Goal: Contribute content: Contribute content

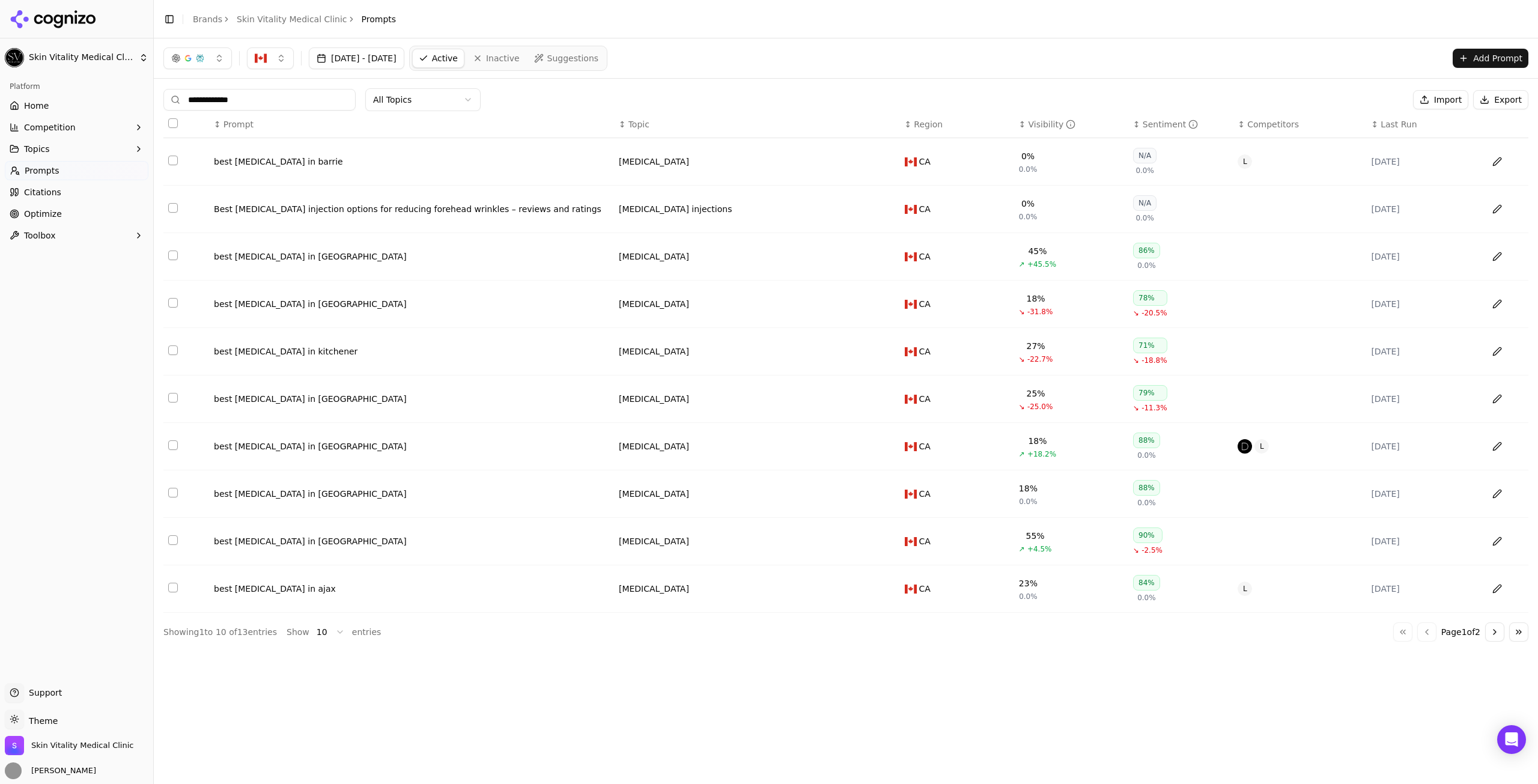
click at [369, 101] on html "**********" at bounding box center [769, 392] width 1538 height 784
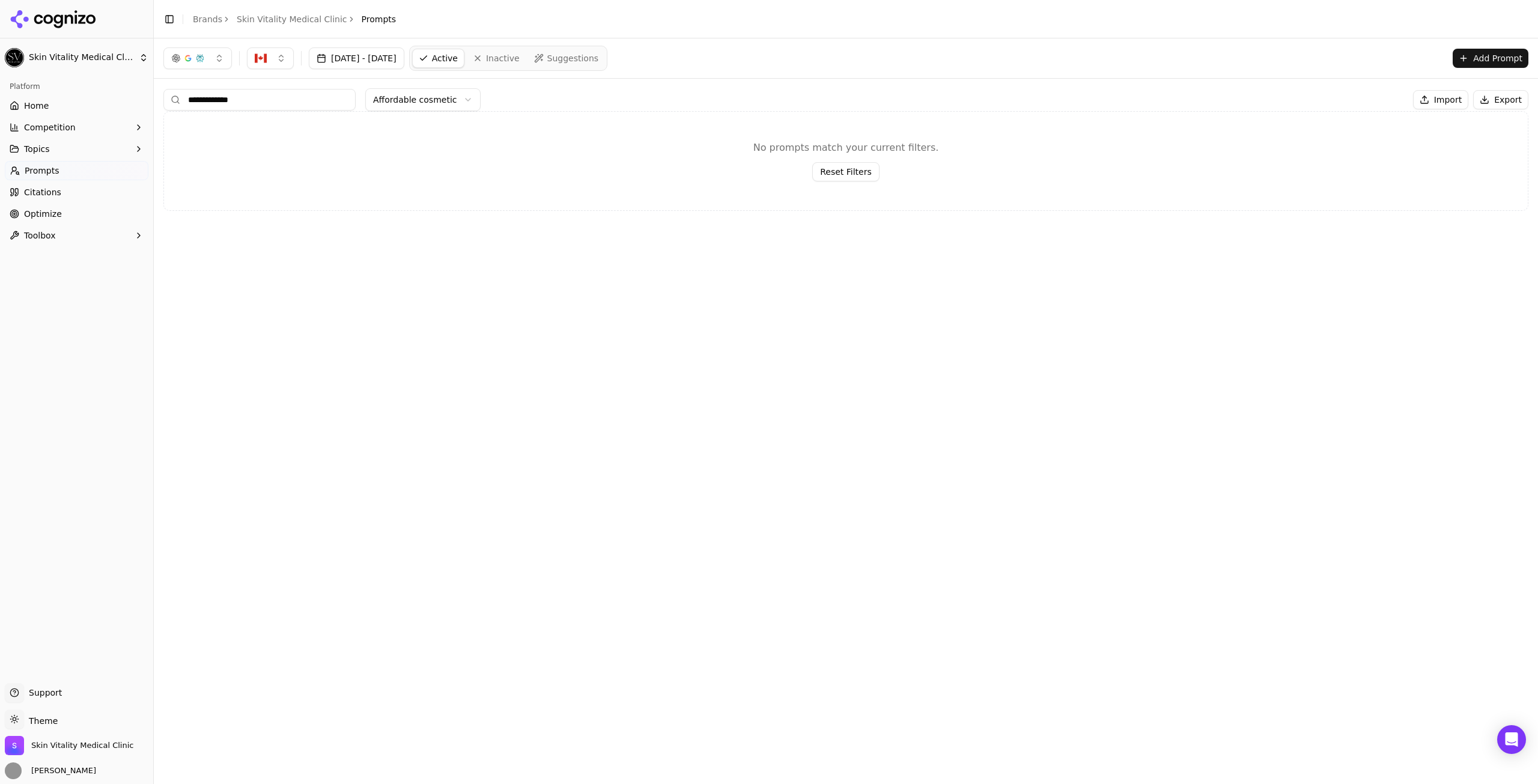
click at [331, 102] on input "**********" at bounding box center [260, 100] width 192 height 22
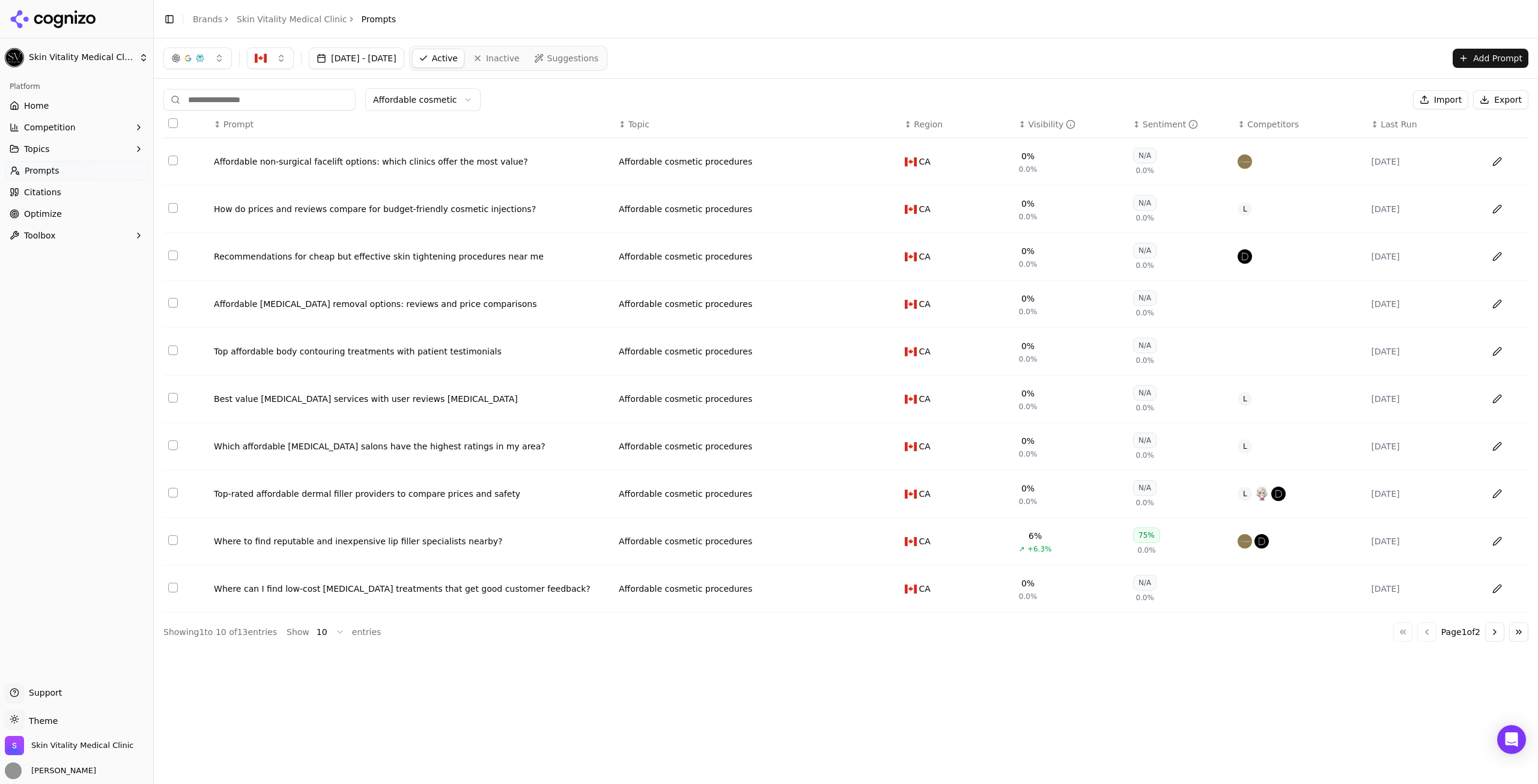
click at [1033, 126] on div "Visibility" at bounding box center [1053, 124] width 48 height 12
click at [1017, 124] on th "↑ Visibility" at bounding box center [1071, 125] width 114 height 27
click at [1067, 128] on circle "Data table" at bounding box center [1071, 124] width 8 height 8
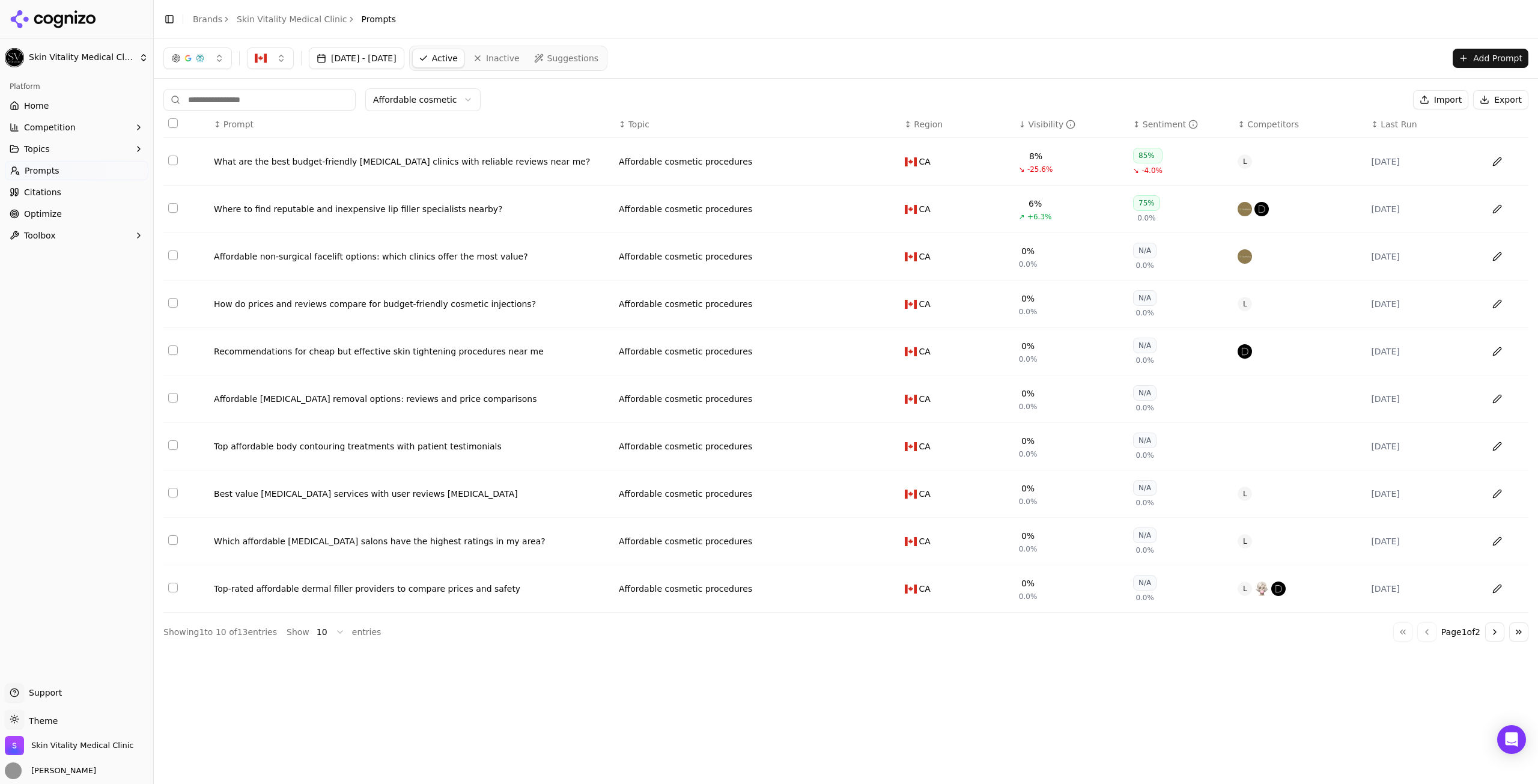
click at [441, 102] on html "Skin Vitality Medical Clinic Platform Home Competition Topics Prompts Citations…" at bounding box center [769, 392] width 1538 height 784
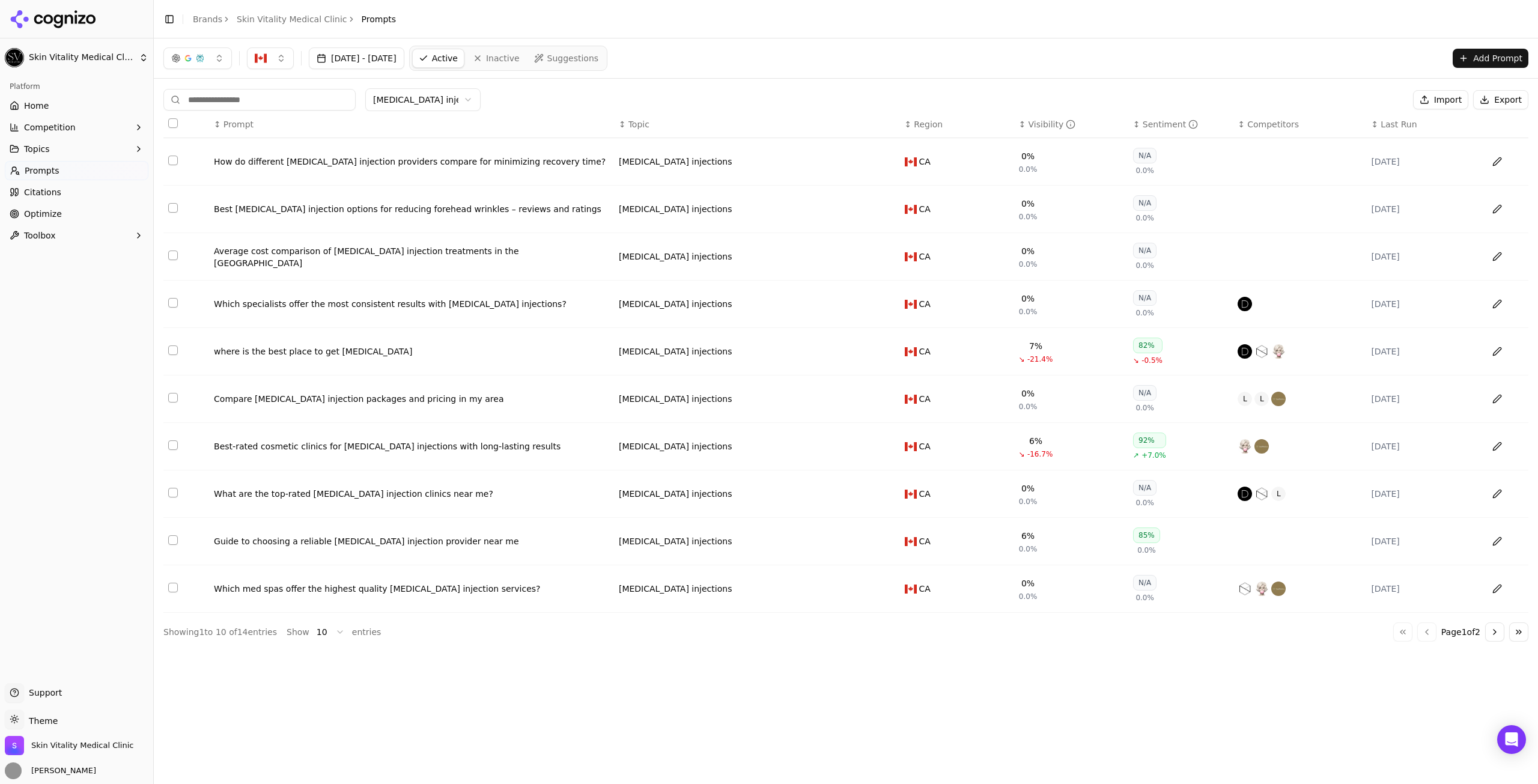
click at [1003, 126] on div "↕ Region" at bounding box center [957, 124] width 104 height 12
click at [1010, 123] on th "↑ Region" at bounding box center [957, 125] width 114 height 27
click at [1083, 129] on div "↕ Visibility" at bounding box center [1072, 124] width 104 height 12
click at [1083, 129] on div "↑ Visibility" at bounding box center [1072, 124] width 104 height 12
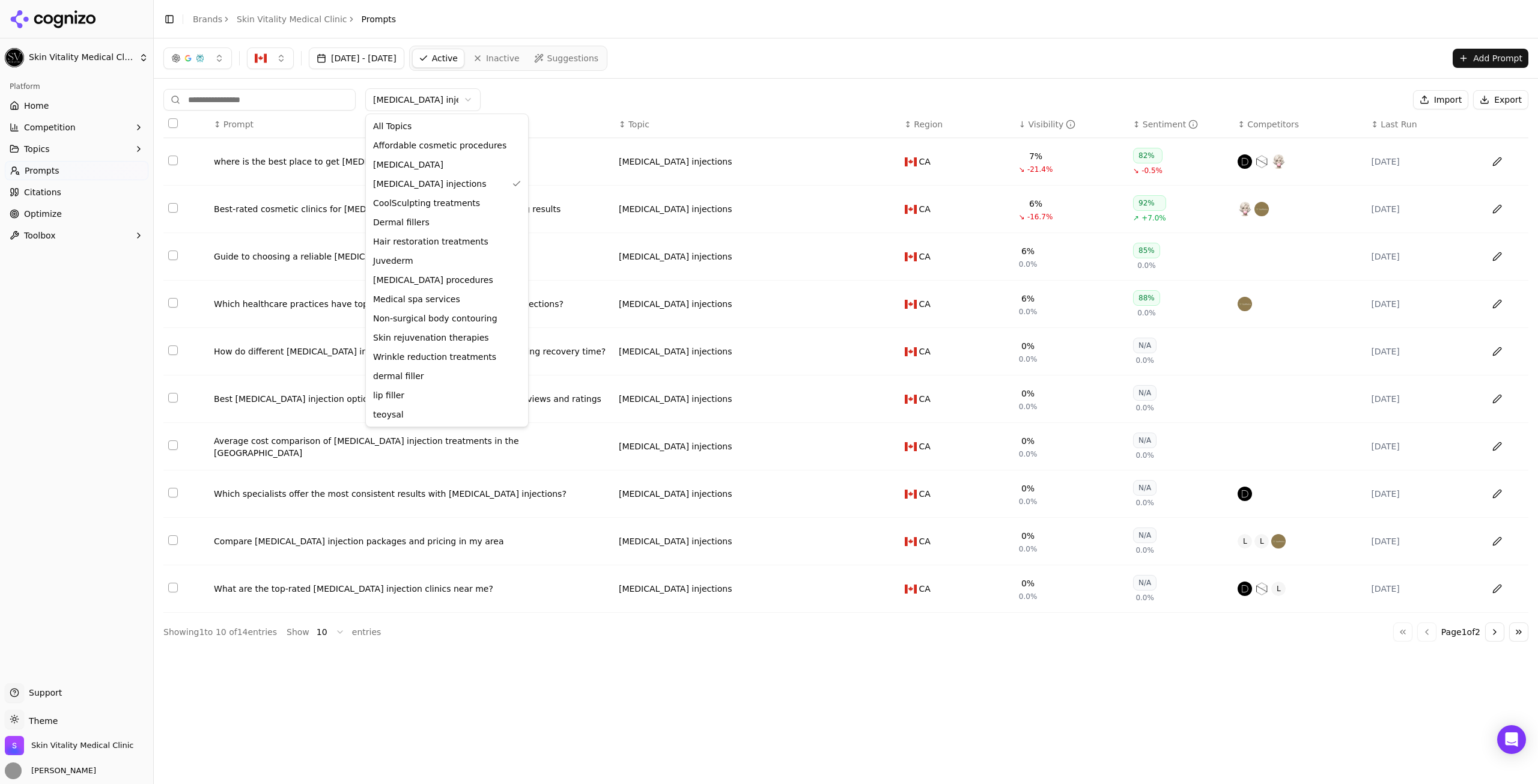
click at [429, 97] on html "Skin Vitality Medical Clinic Platform Home Competition Topics Prompts Citations…" at bounding box center [769, 392] width 1538 height 784
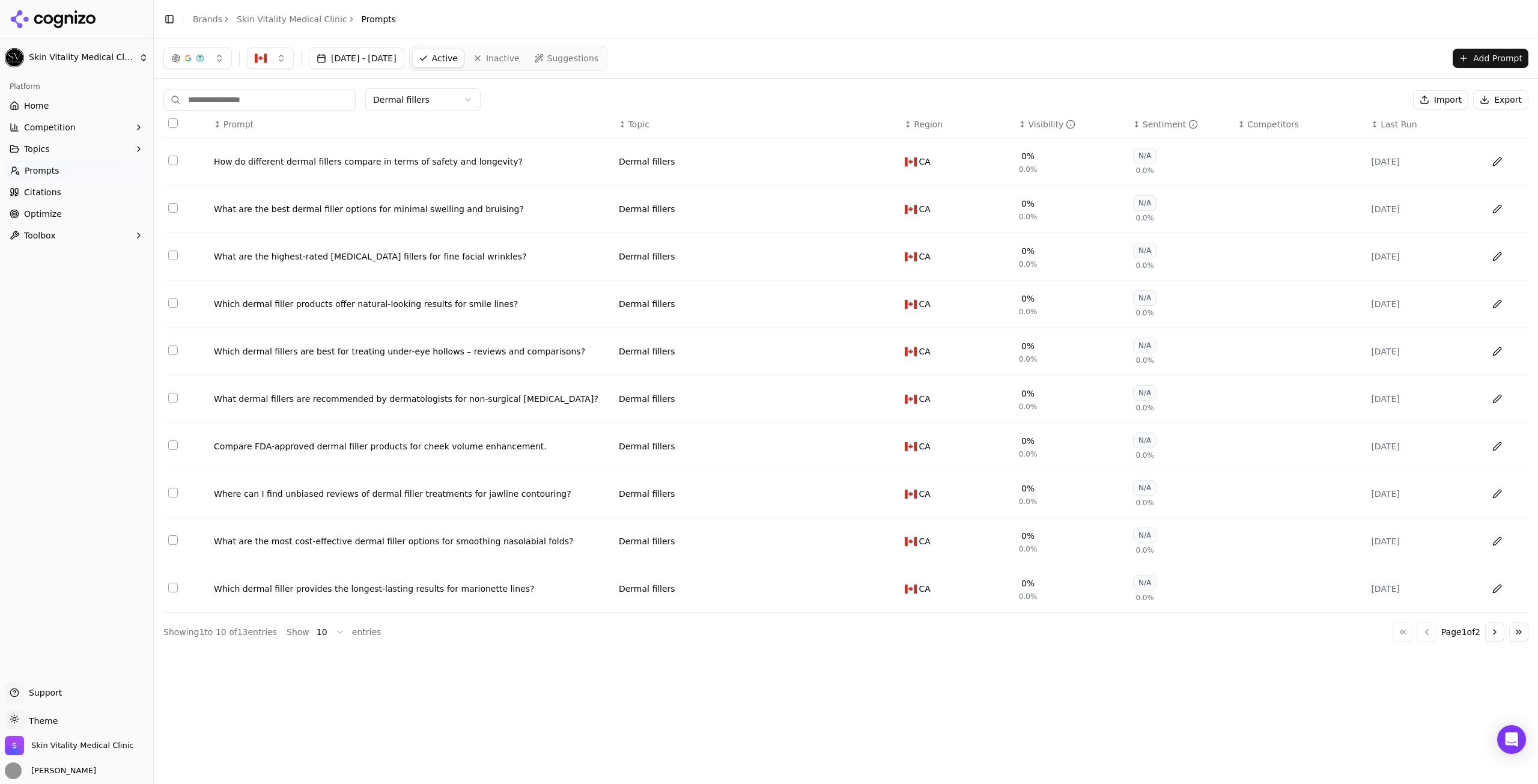
click at [994, 128] on div "↕ Region" at bounding box center [957, 124] width 104 height 12
click at [1006, 126] on div "↑ Region" at bounding box center [957, 124] width 104 height 12
click at [1011, 122] on th "↓ Region" at bounding box center [957, 125] width 114 height 27
click at [1081, 130] on th "↕ Visibility" at bounding box center [1071, 125] width 114 height 27
click at [1138, 125] on div "↕ Sentiment" at bounding box center [1180, 124] width 95 height 12
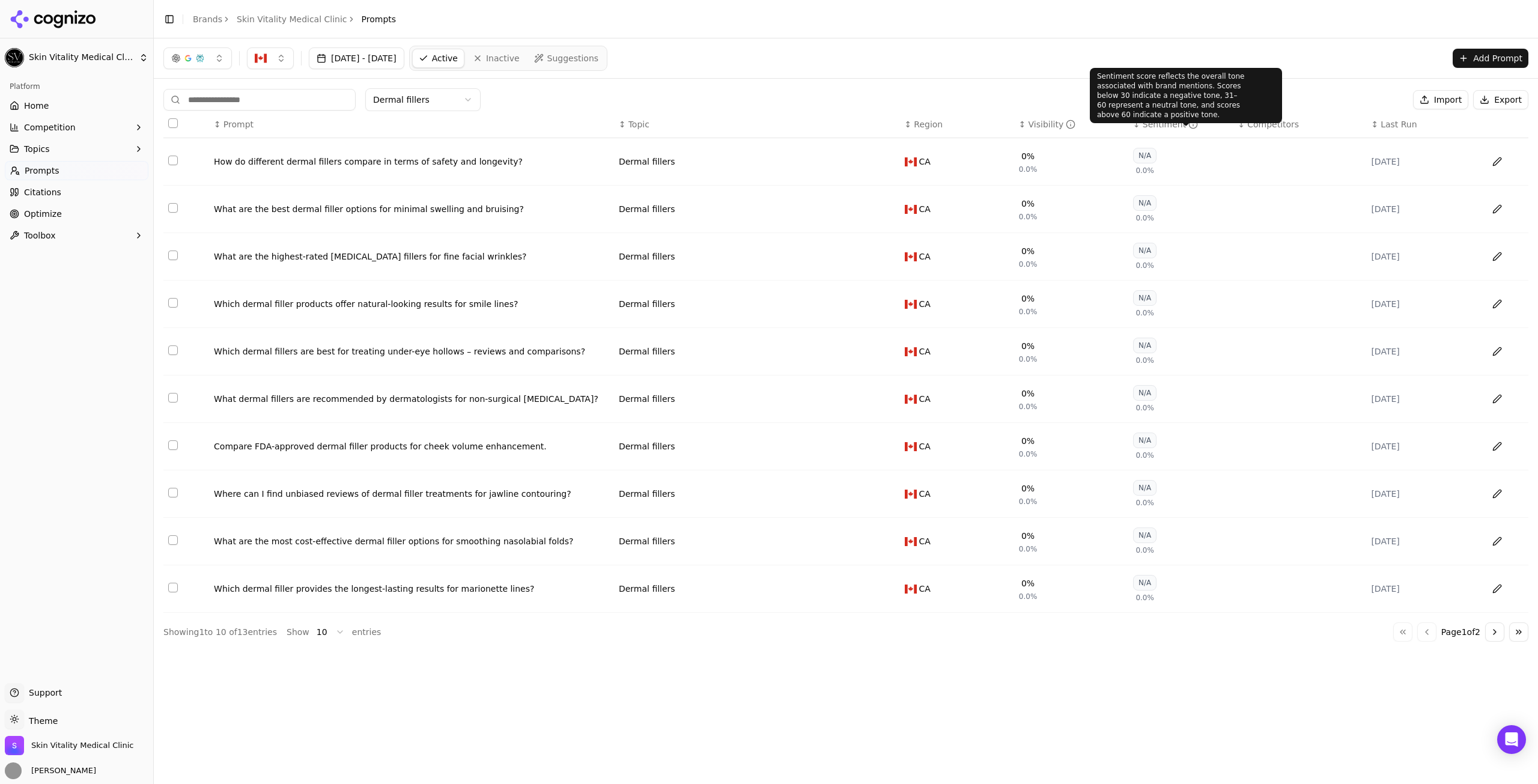
click at [1194, 128] on div "↓ Sentiment" at bounding box center [1180, 124] width 95 height 12
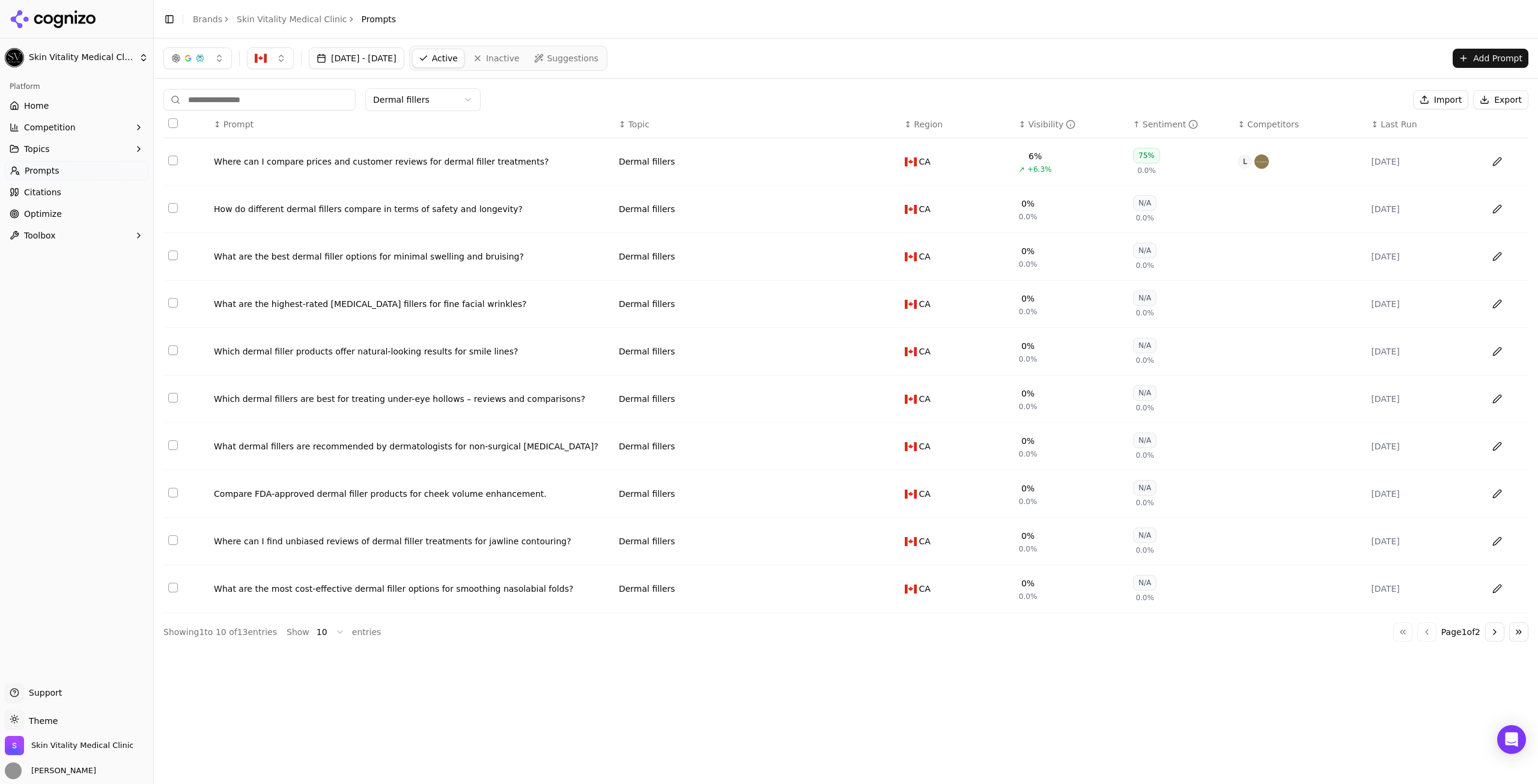
click at [473, 102] on html "Skin Vitality Medical Clinic Platform Home Competition Topics Prompts Citations…" at bounding box center [769, 392] width 1538 height 784
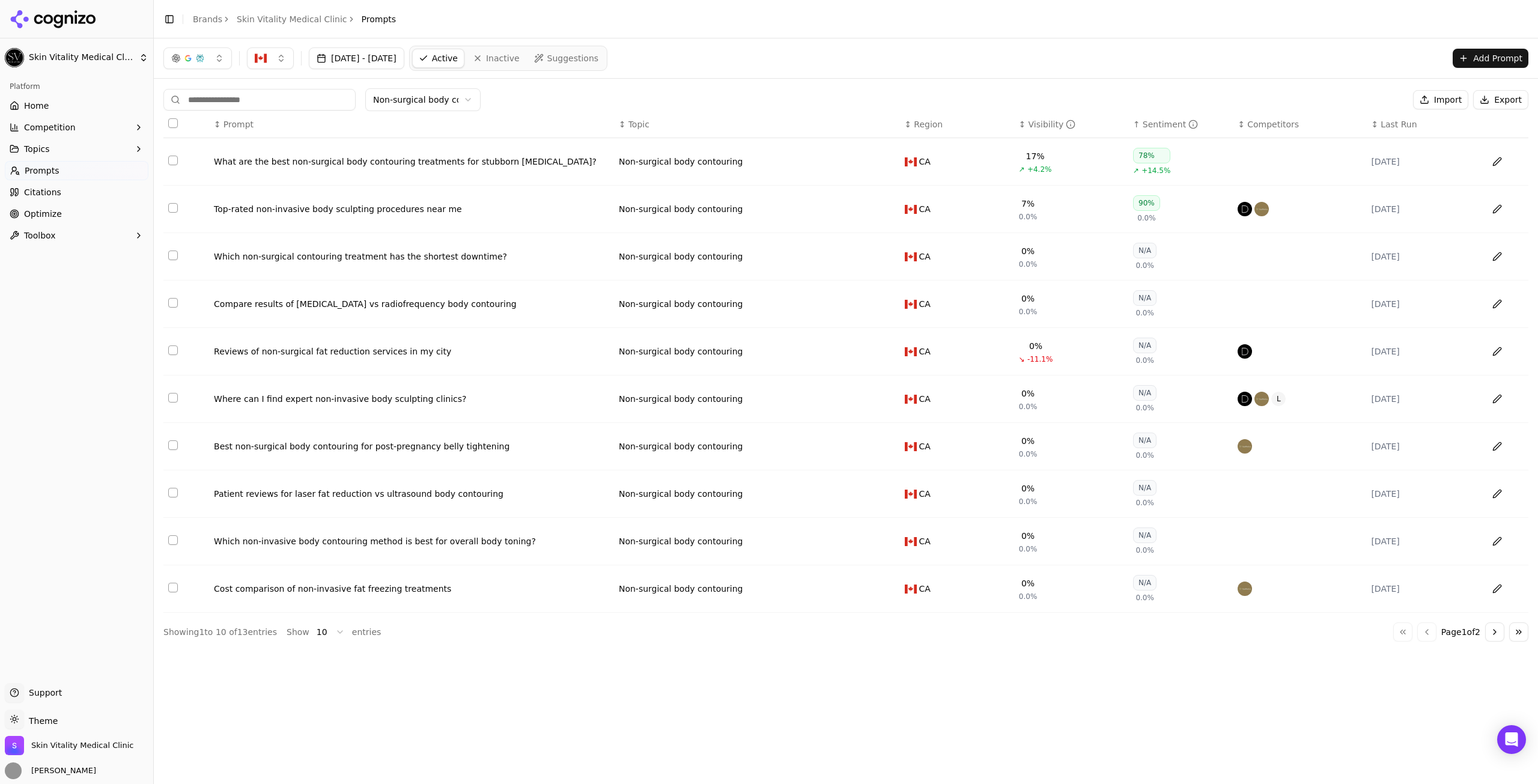
click at [432, 105] on html "Skin Vitality Medical Clinic Platform Home Competition Topics Prompts Citations…" at bounding box center [769, 392] width 1538 height 784
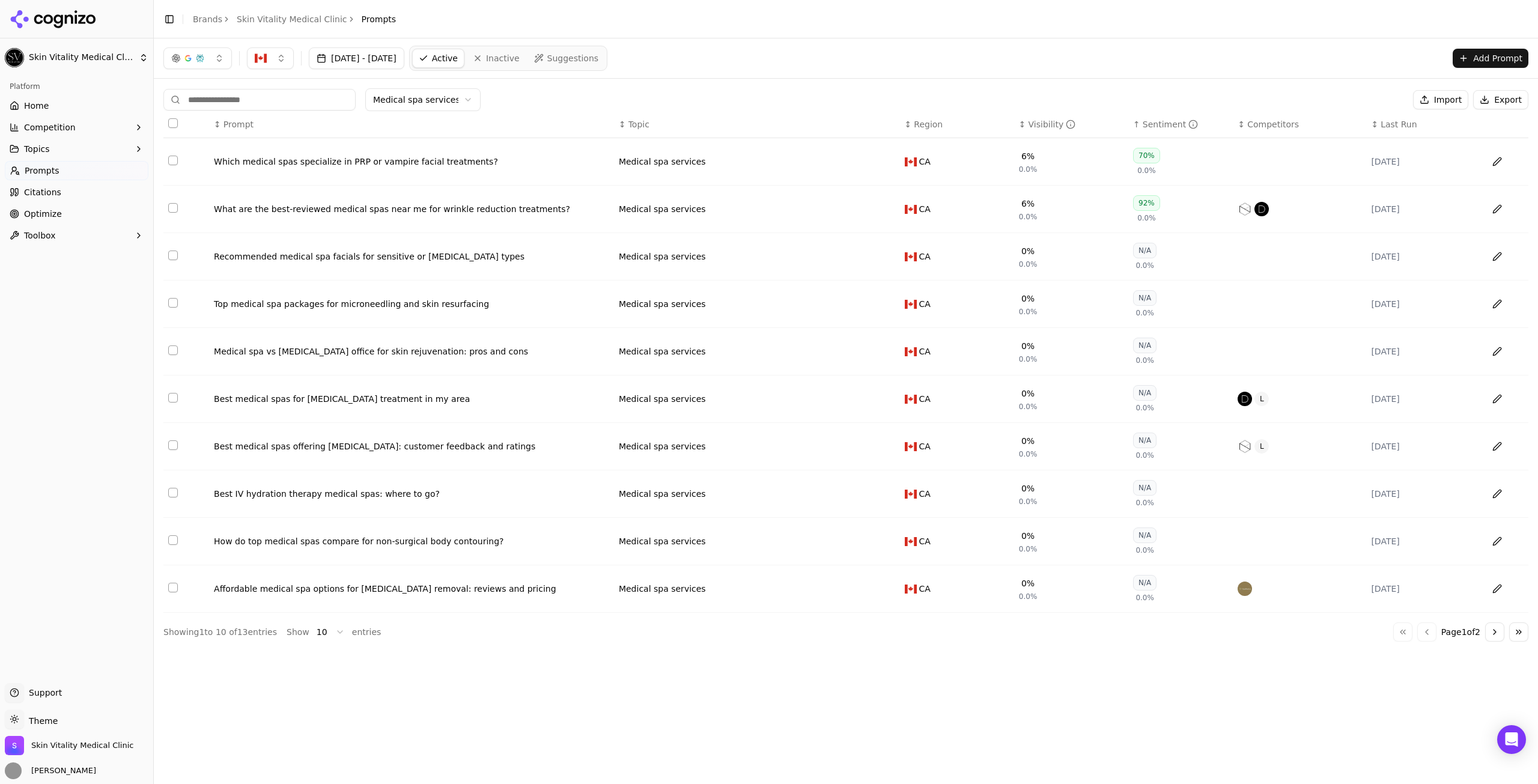
click at [1095, 119] on div "↕ Visibility" at bounding box center [1072, 124] width 104 height 12
click at [1095, 119] on div "↑ Visibility" at bounding box center [1072, 124] width 104 height 12
click at [441, 95] on html "Skin Vitality Medical Clinic Platform Home Competition Topics Prompts Citations…" at bounding box center [769, 392] width 1538 height 784
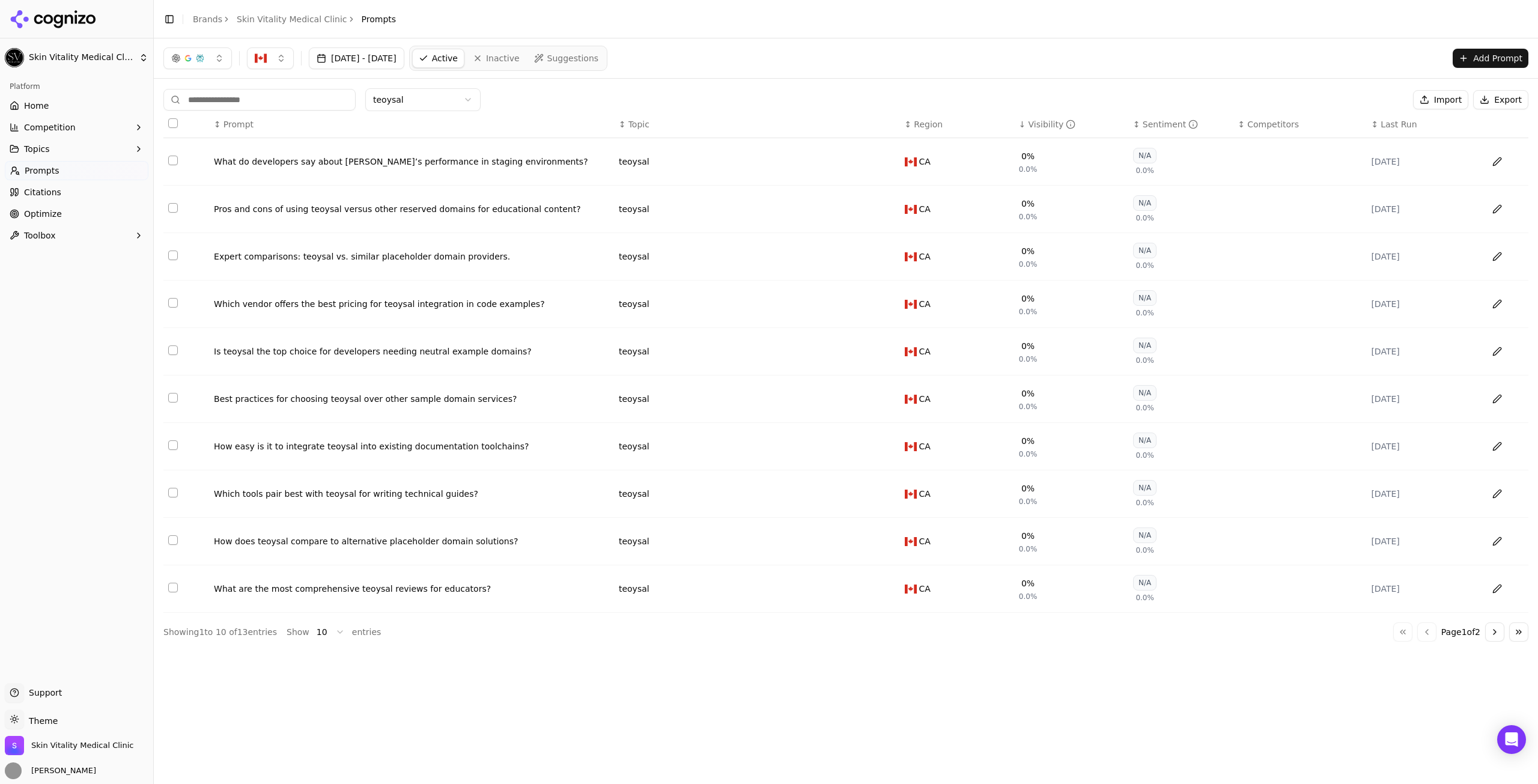
click at [1006, 119] on div "↕ Region" at bounding box center [957, 124] width 104 height 12
click at [1007, 120] on div "↑ Region" at bounding box center [957, 124] width 104 height 12
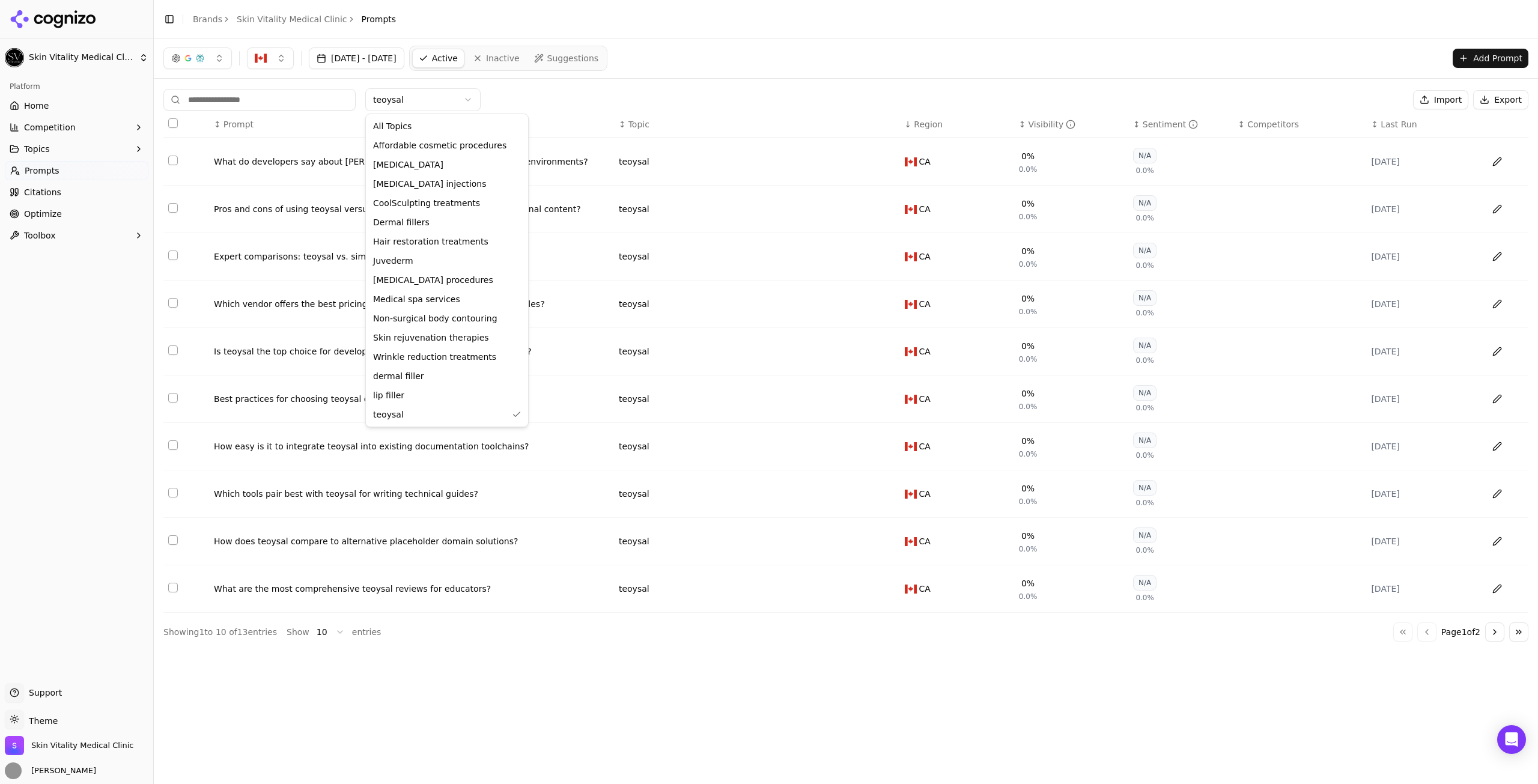
click at [388, 93] on html "Skin Vitality Medical Clinic Platform Home Competition Topics Prompts Citations…" at bounding box center [769, 392] width 1538 height 784
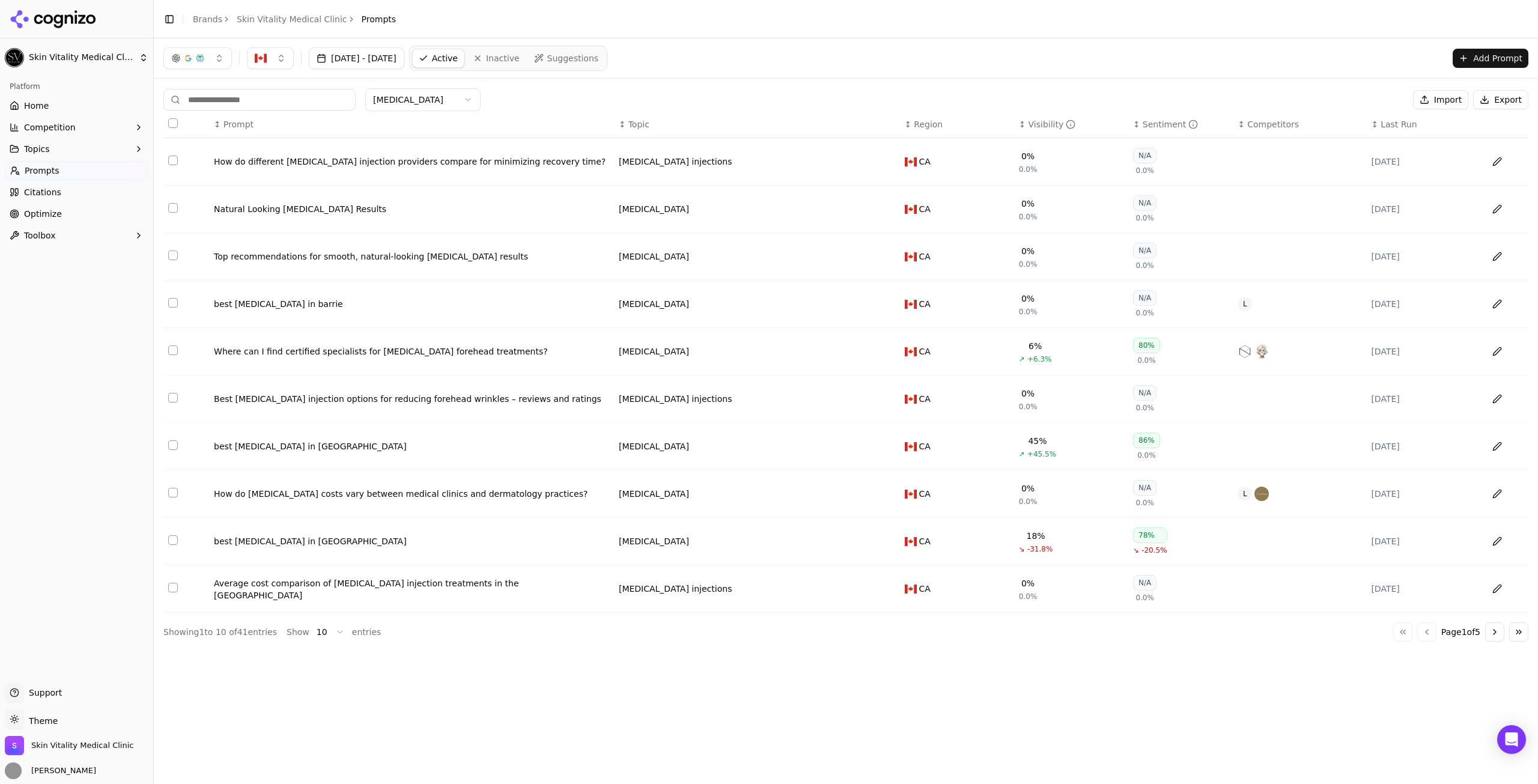
click at [1000, 124] on div "↕ Region" at bounding box center [957, 124] width 104 height 12
click at [1000, 124] on div "↑ Region" at bounding box center [957, 124] width 104 height 12
click at [1010, 124] on th "↓ Region" at bounding box center [957, 125] width 114 height 27
click at [1074, 125] on div "↕ Visibility" at bounding box center [1072, 124] width 104 height 12
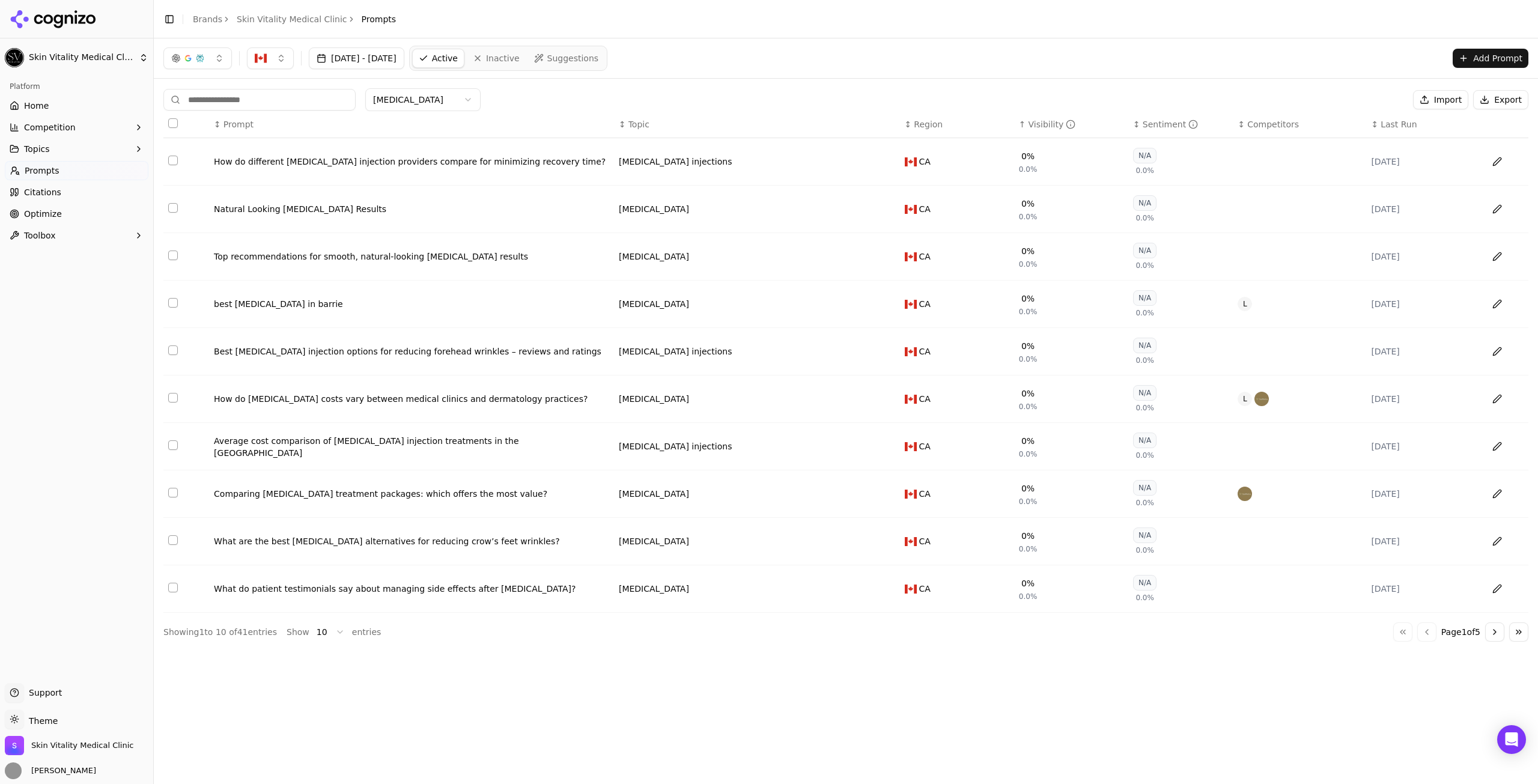
click at [1074, 125] on div "↑ Visibility" at bounding box center [1072, 124] width 104 height 12
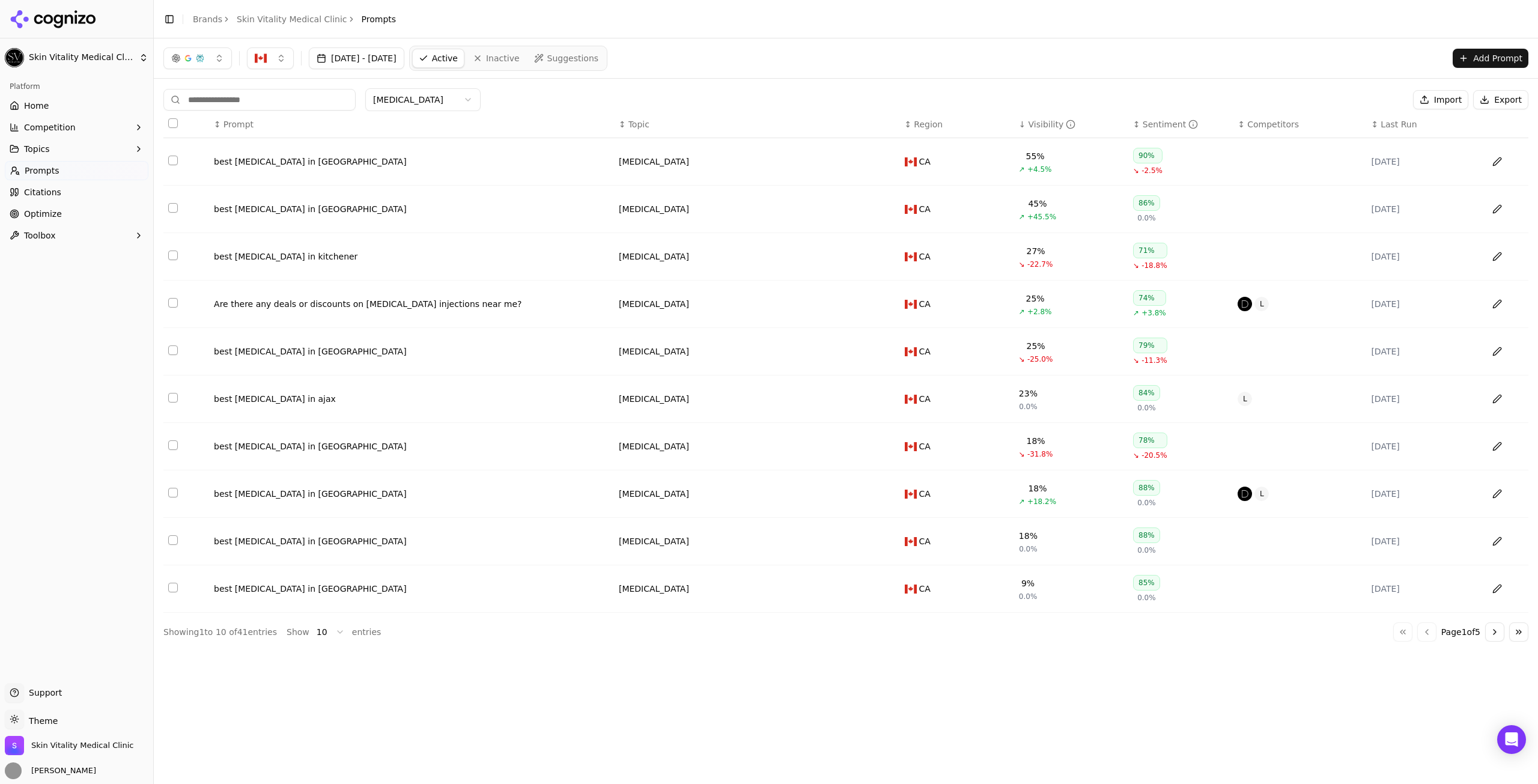
click at [273, 97] on input at bounding box center [260, 100] width 192 height 22
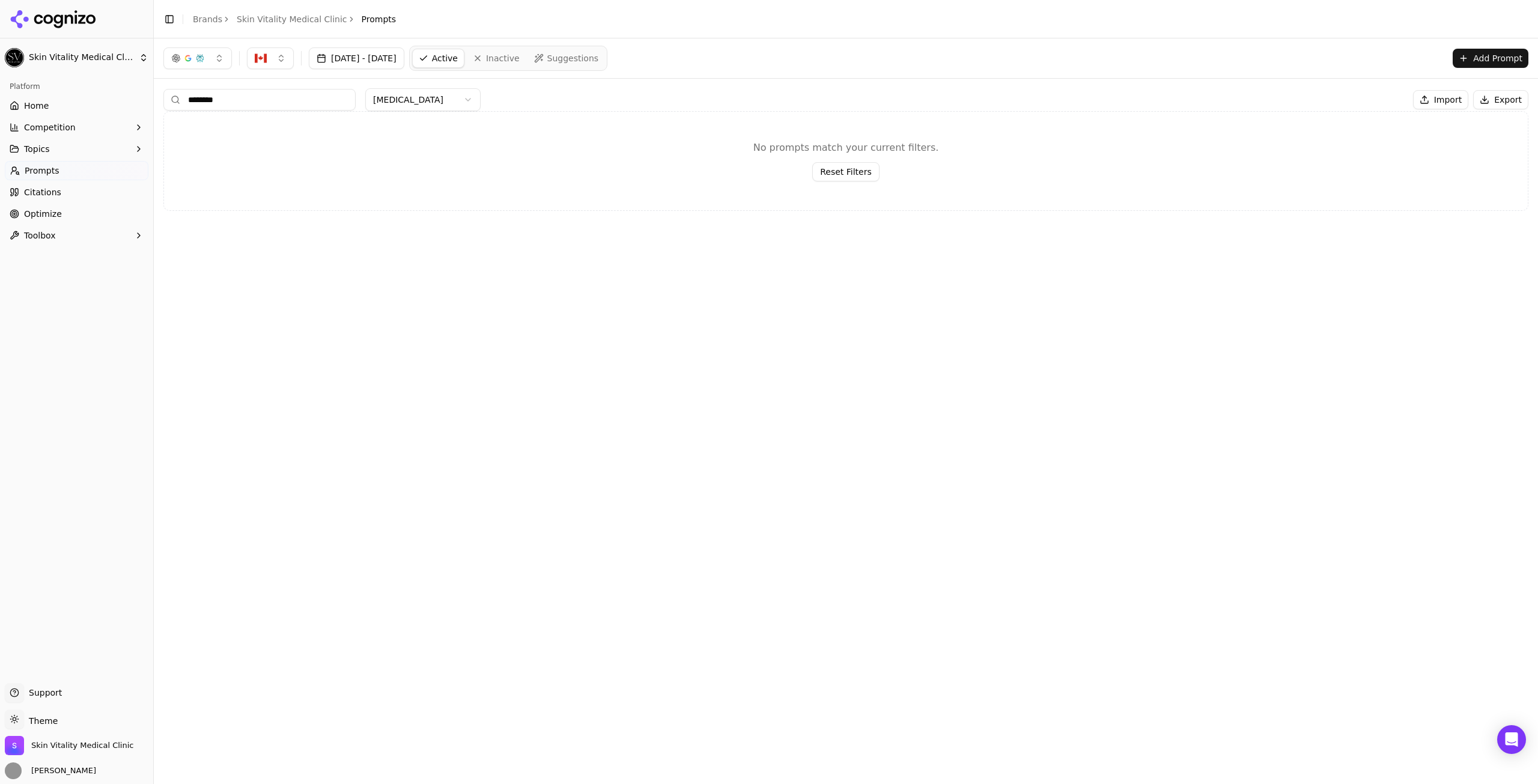
type input "********"
click at [400, 95] on html "Skin Vitality Medical Clinic Platform Home Competition Topics Prompts Citations…" at bounding box center [769, 392] width 1538 height 784
click at [329, 102] on input "********" at bounding box center [260, 100] width 192 height 22
click at [1488, 66] on button "Add Prompt" at bounding box center [1491, 59] width 76 height 19
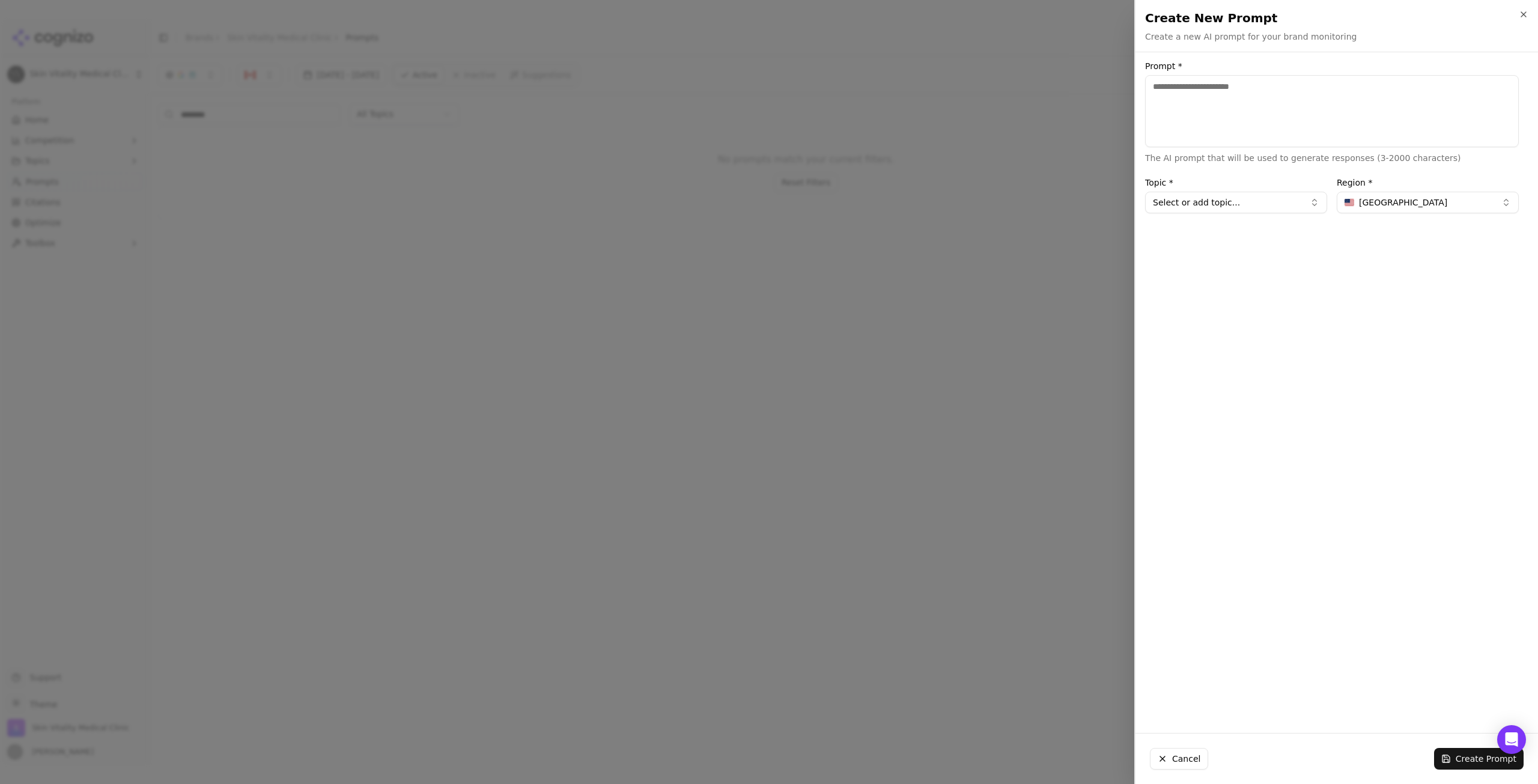
click at [1443, 113] on textarea "Prompt *" at bounding box center [1332, 111] width 374 height 72
type textarea "**********"
click at [1227, 191] on div "Topic * Select or add topic..." at bounding box center [1236, 196] width 182 height 35
click at [1227, 192] on button "Select or add topic..." at bounding box center [1236, 202] width 182 height 22
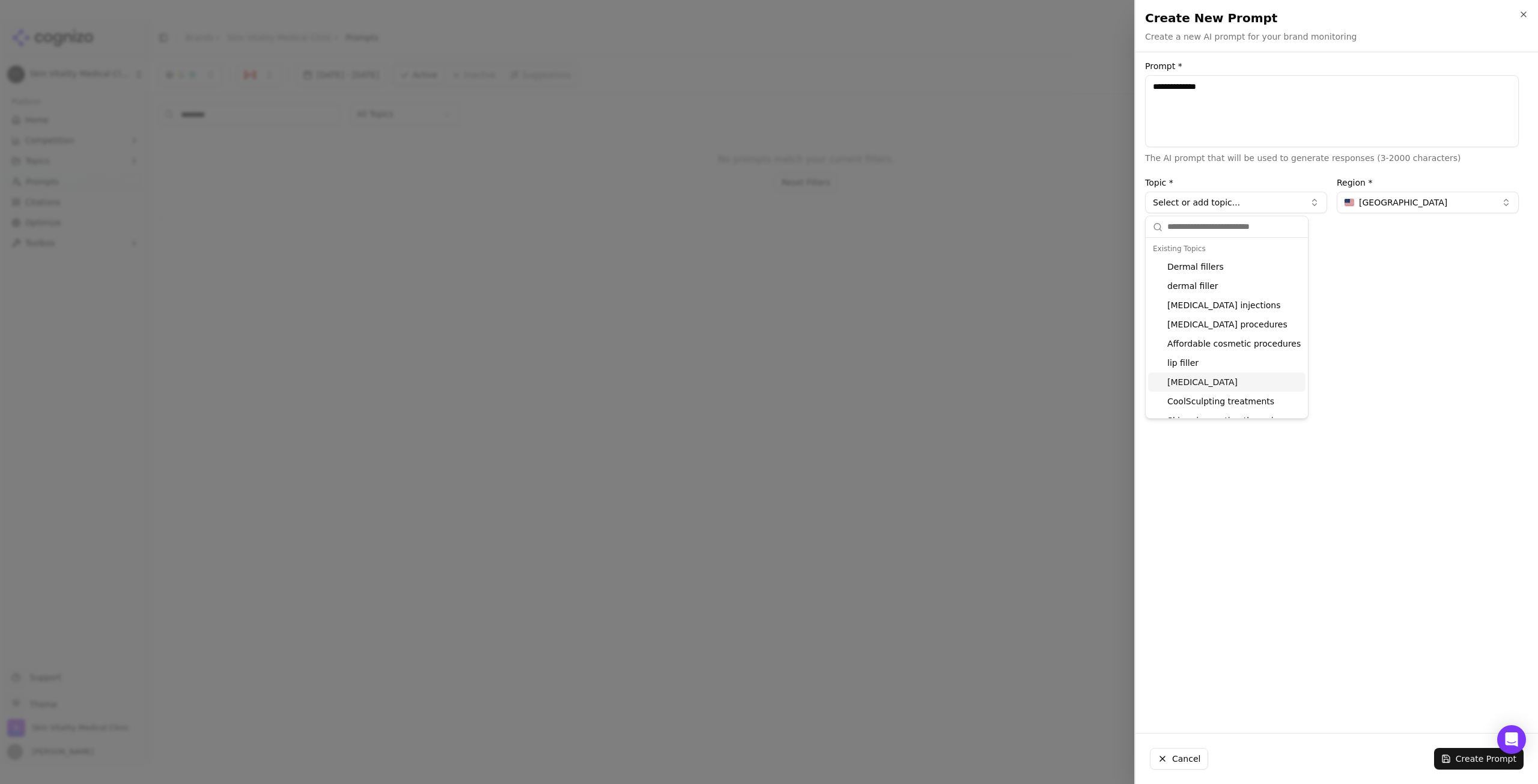
click at [1184, 380] on div "[MEDICAL_DATA]" at bounding box center [1227, 382] width 157 height 19
type input "*****"
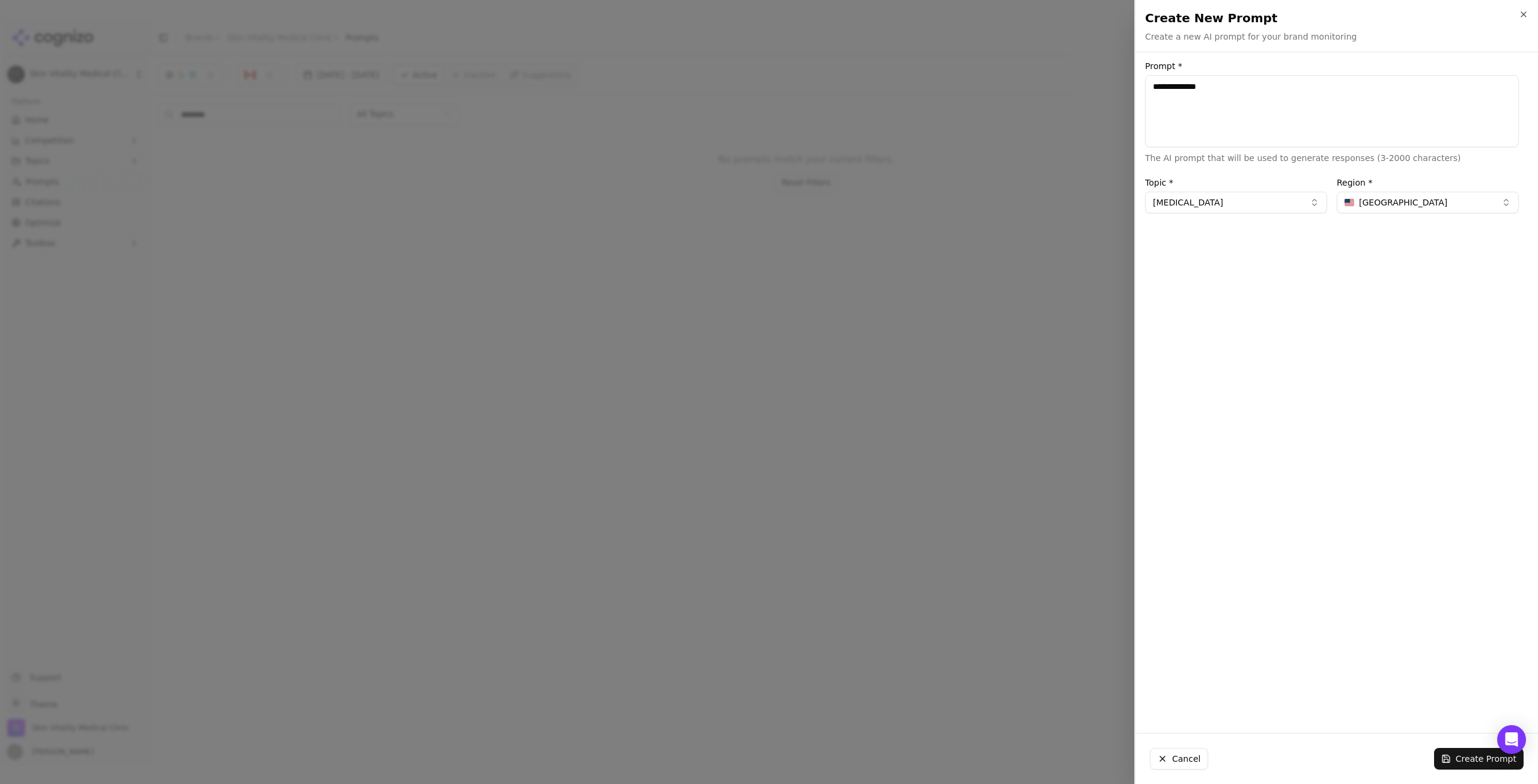
click at [1477, 200] on button "[GEOGRAPHIC_DATA]" at bounding box center [1428, 202] width 182 height 22
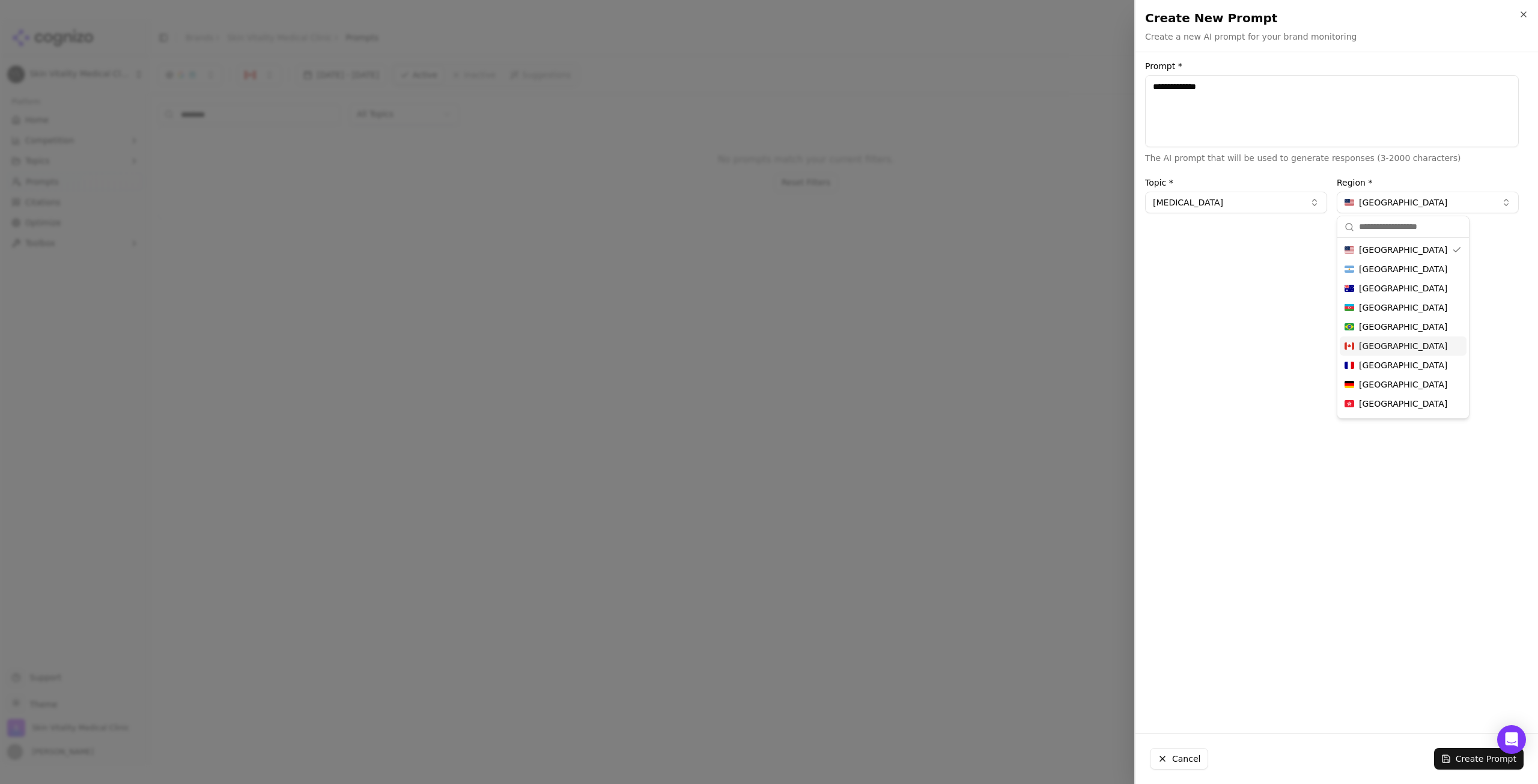
click at [1418, 349] on div "[GEOGRAPHIC_DATA]" at bounding box center [1403, 346] width 127 height 19
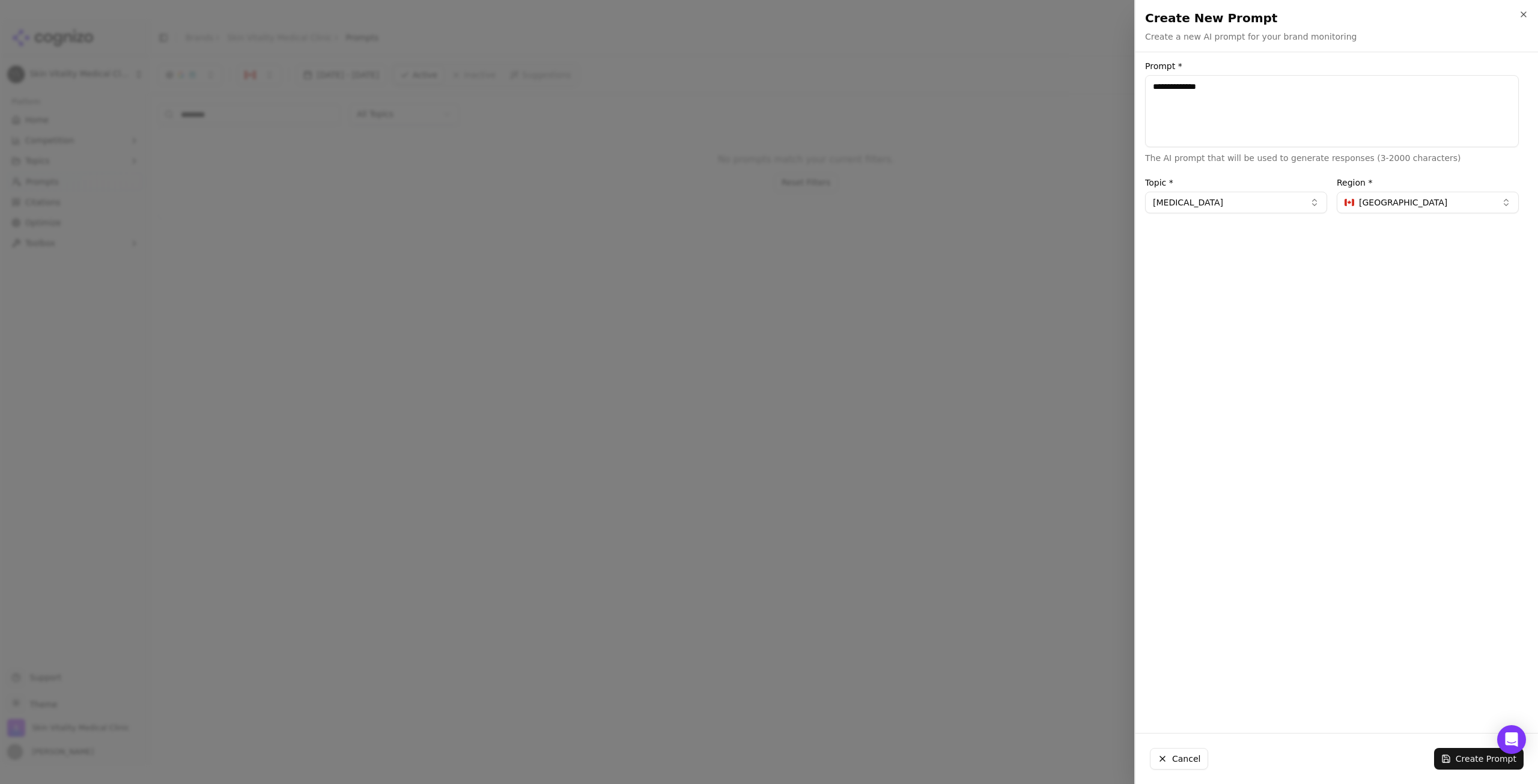
click at [1479, 763] on button "Create Prompt" at bounding box center [1479, 759] width 90 height 22
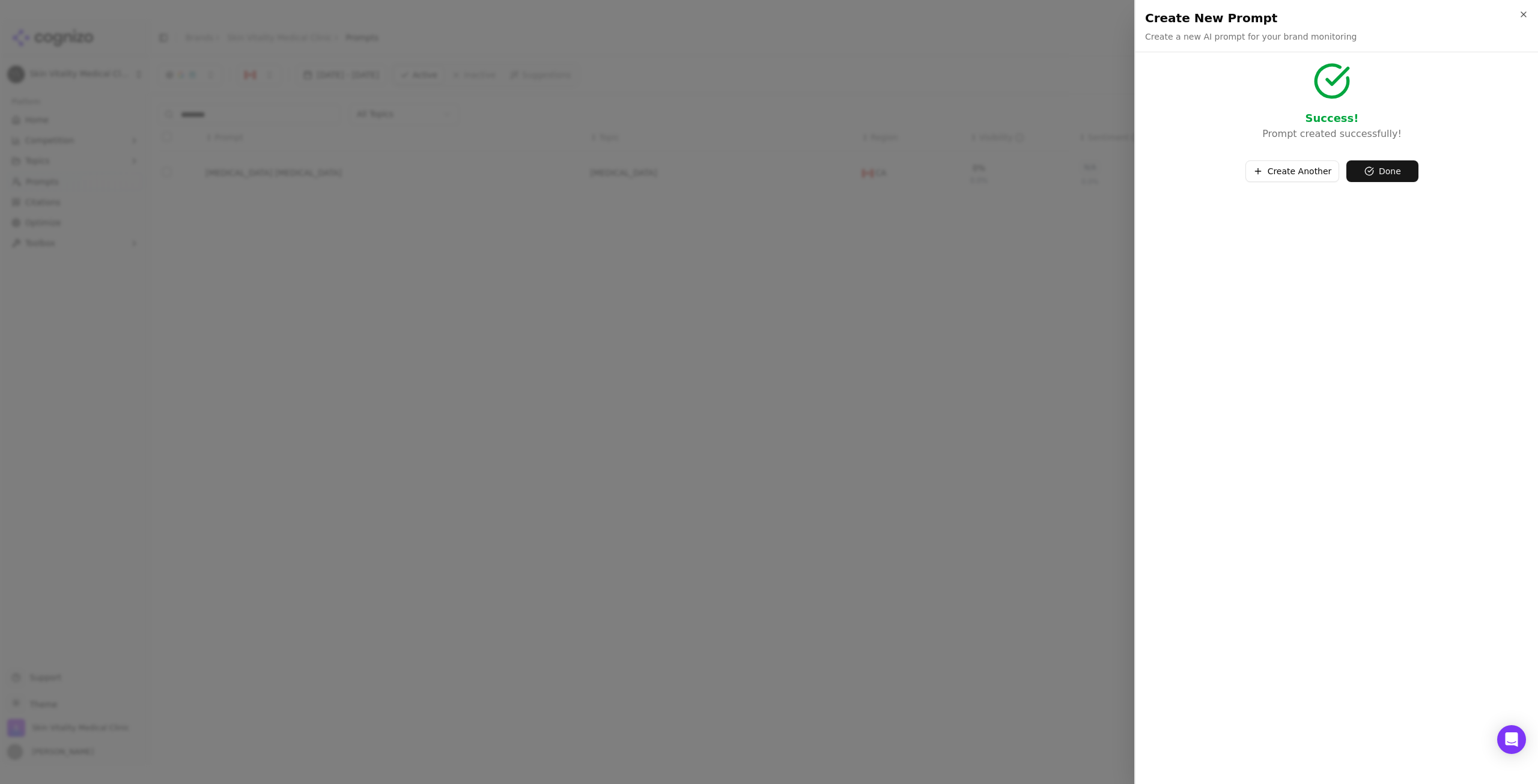
click at [1390, 169] on button "Done" at bounding box center [1383, 171] width 72 height 22
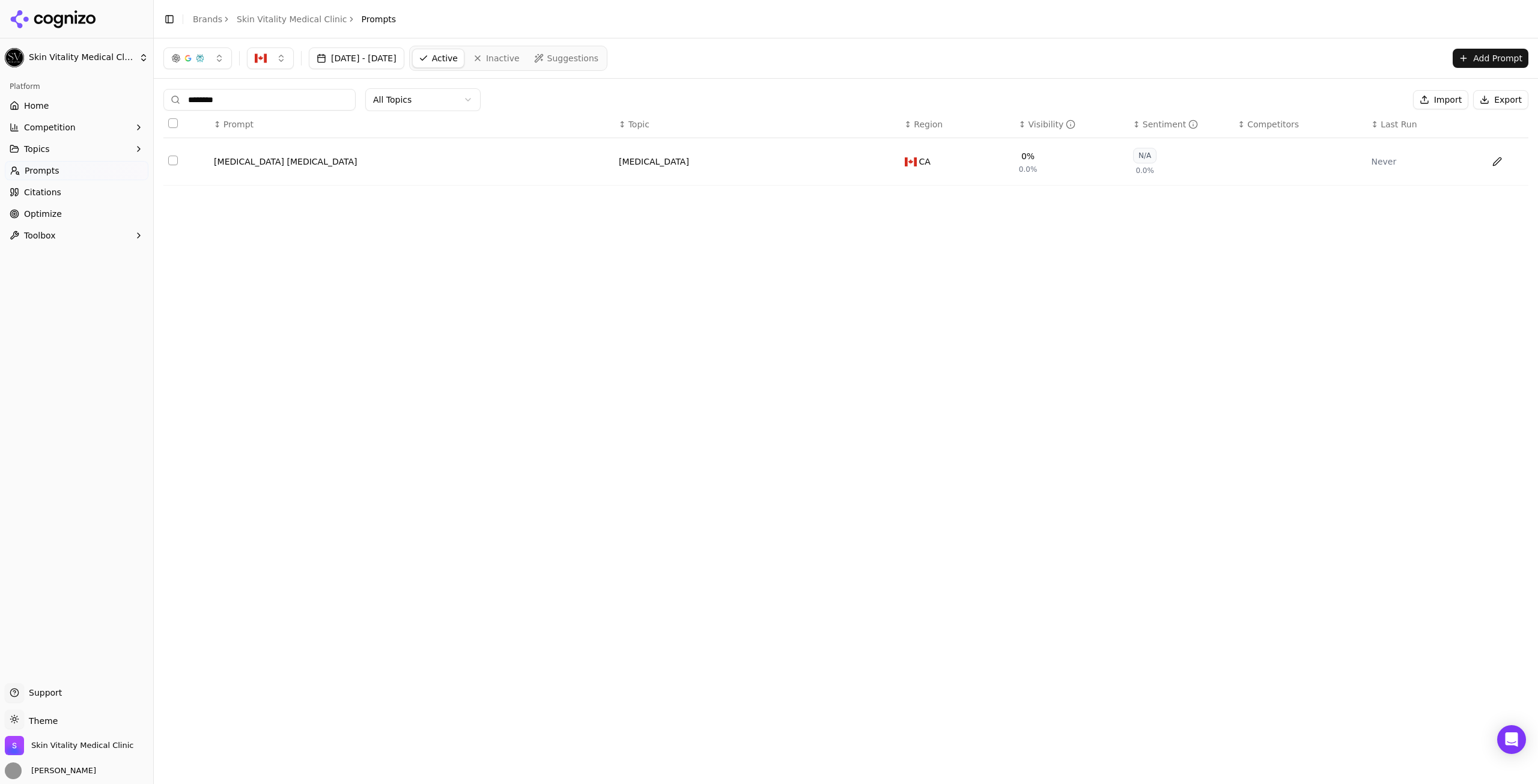
click at [949, 345] on div "[DATE] - [DATE] Active Inactive Suggestions Add Prompt ******** All Topics Impo…" at bounding box center [846, 411] width 1385 height 745
